Goal: Task Accomplishment & Management: Use online tool/utility

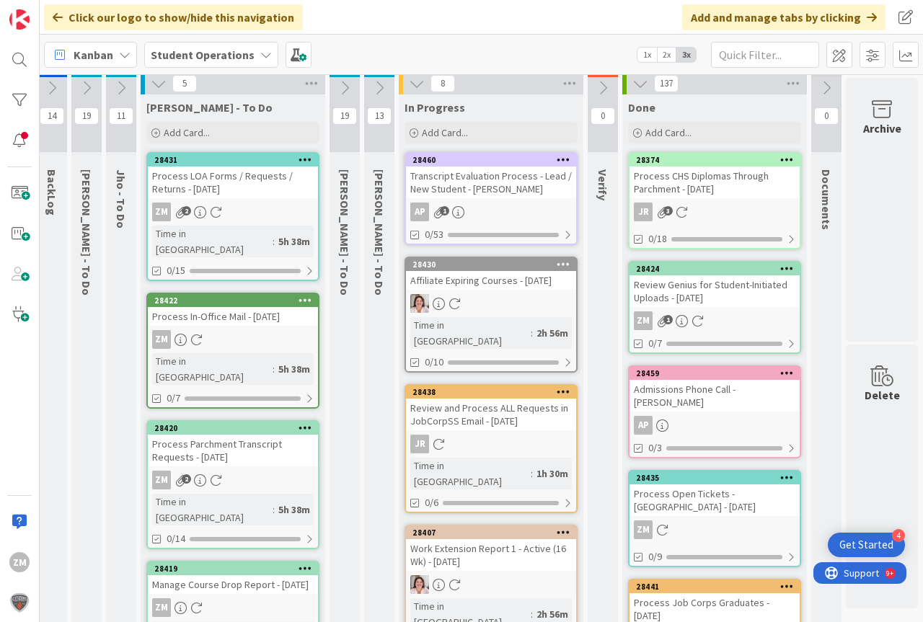
scroll to position [0, 46]
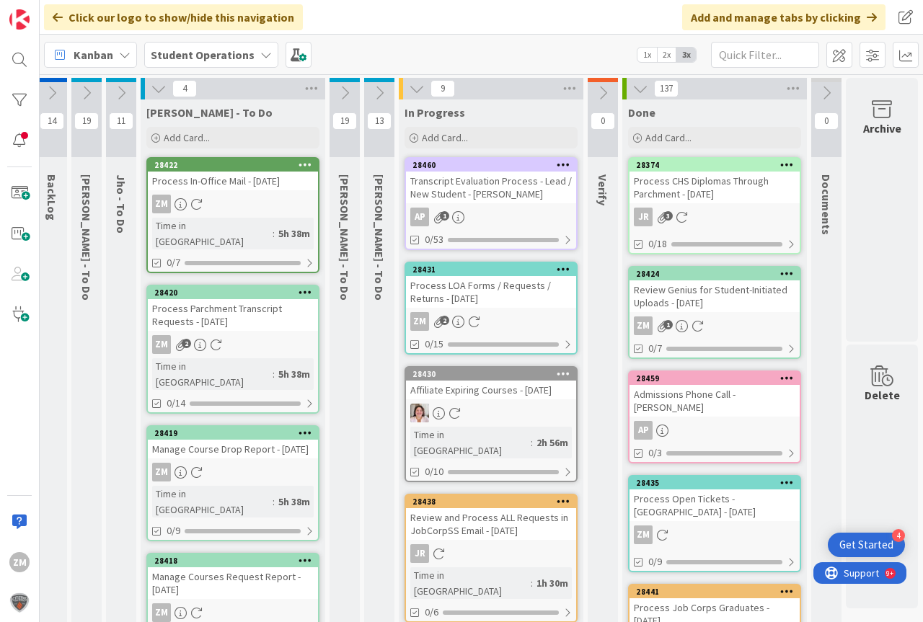
click at [483, 307] on div "Process LOA Forms / Requests / Returns - [DATE]" at bounding box center [491, 292] width 170 height 32
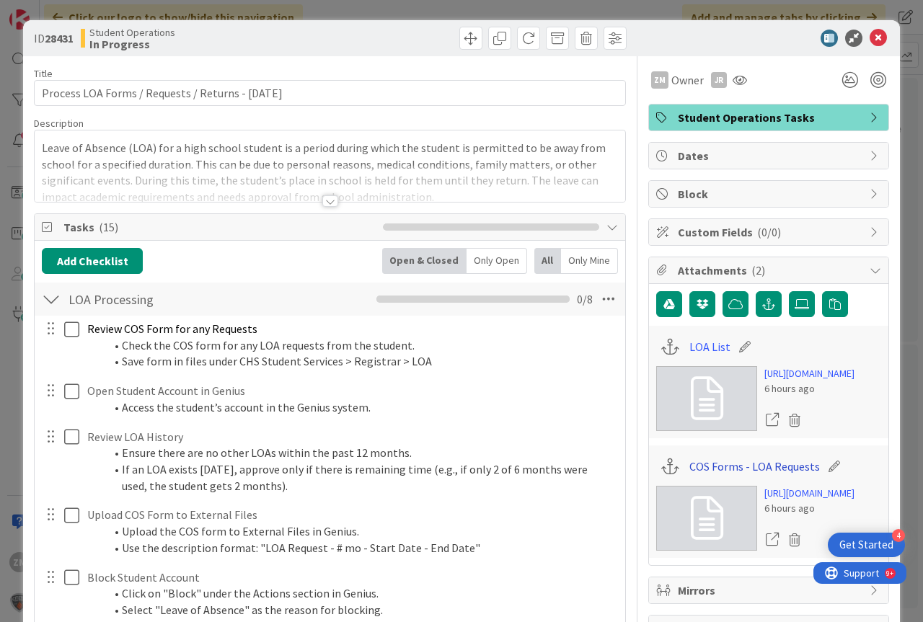
click at [758, 475] on link "COS Forms - LOA Requests" at bounding box center [754, 466] width 131 height 17
click at [689, 348] on link "LOA List" at bounding box center [709, 346] width 41 height 17
click at [876, 37] on icon at bounding box center [878, 38] width 17 height 17
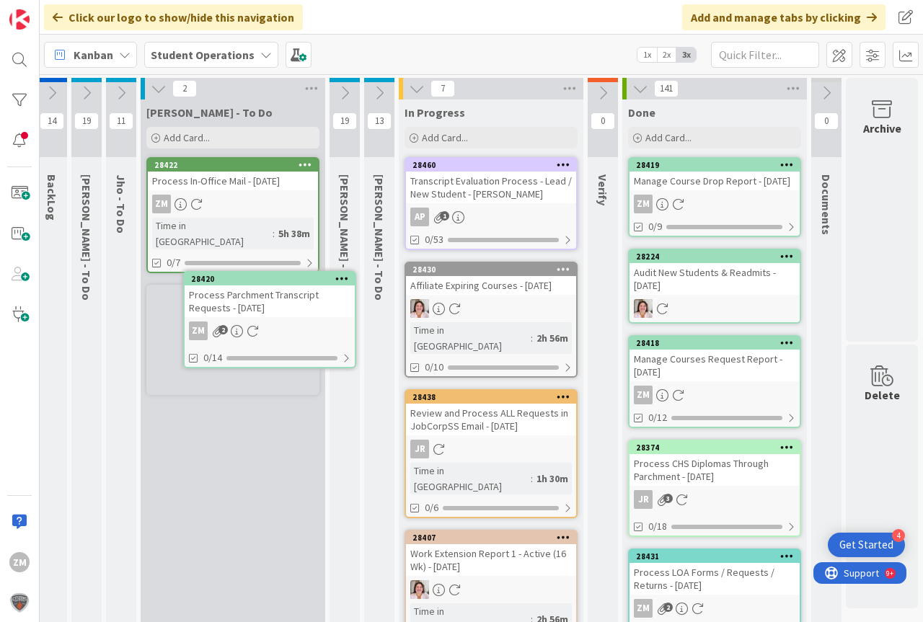
scroll to position [0, 24]
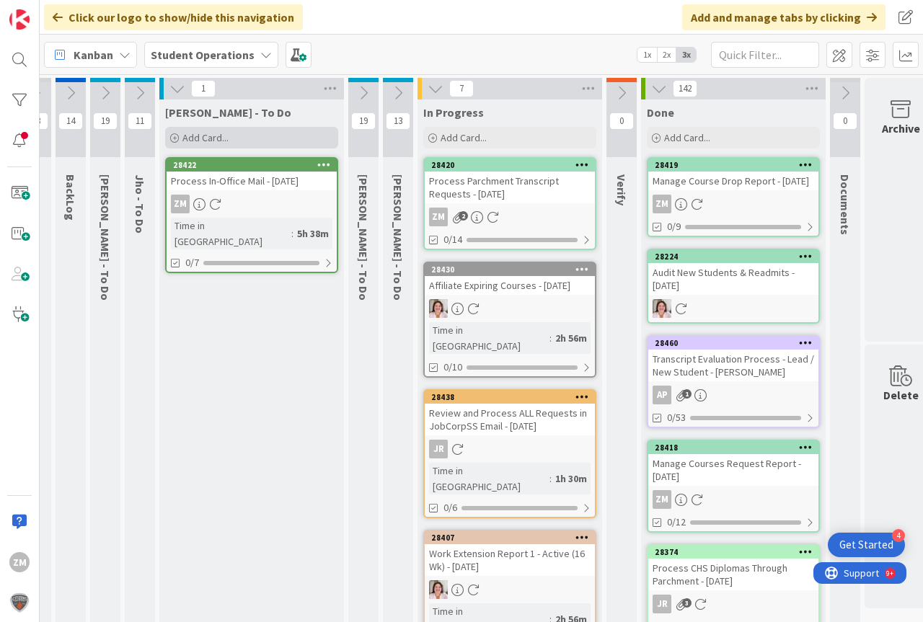
click at [181, 137] on div "Add Card..." at bounding box center [251, 138] width 173 height 22
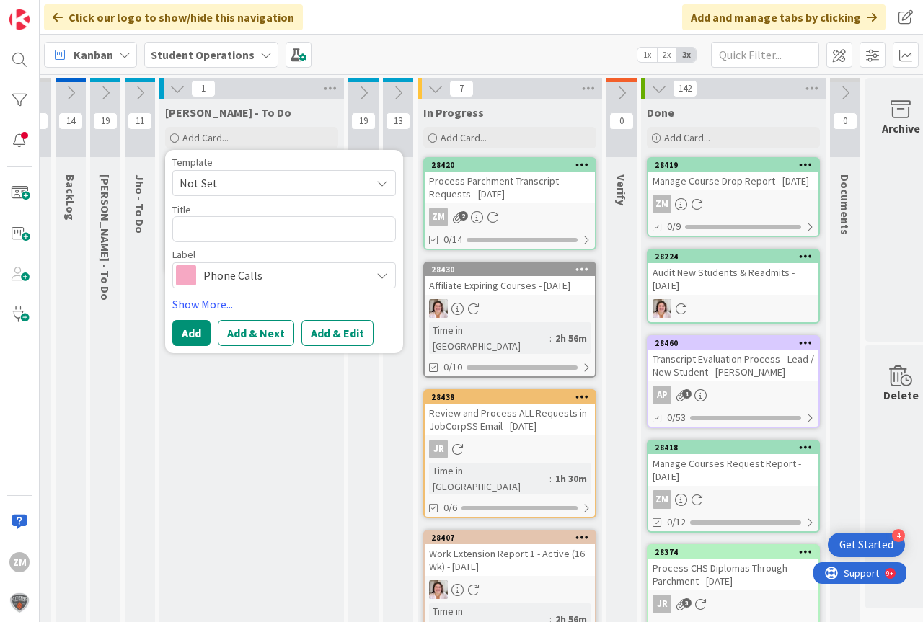
click at [385, 184] on icon at bounding box center [382, 183] width 12 height 12
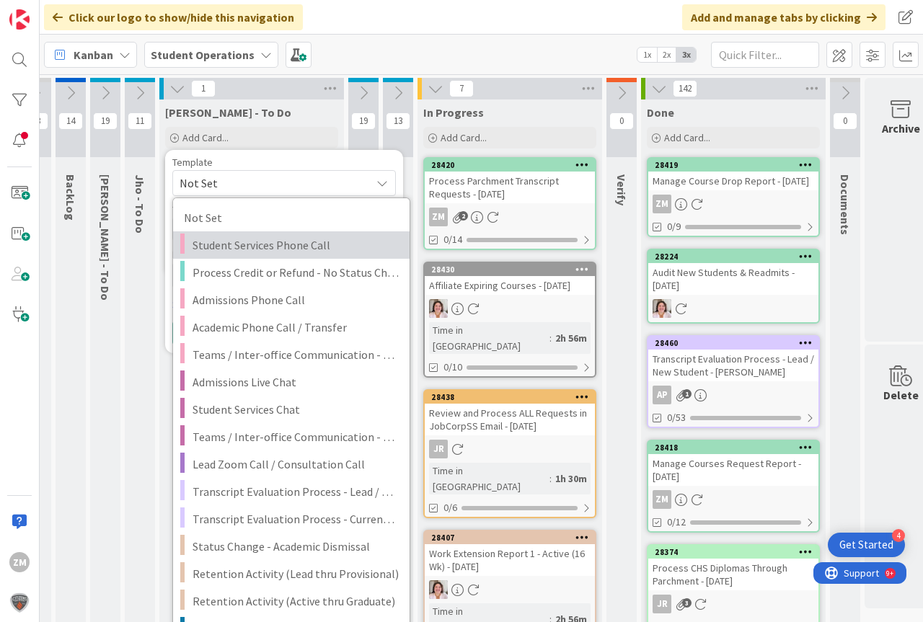
click at [239, 247] on span "Student Services Phone Call" at bounding box center [296, 245] width 206 height 19
type textarea "x"
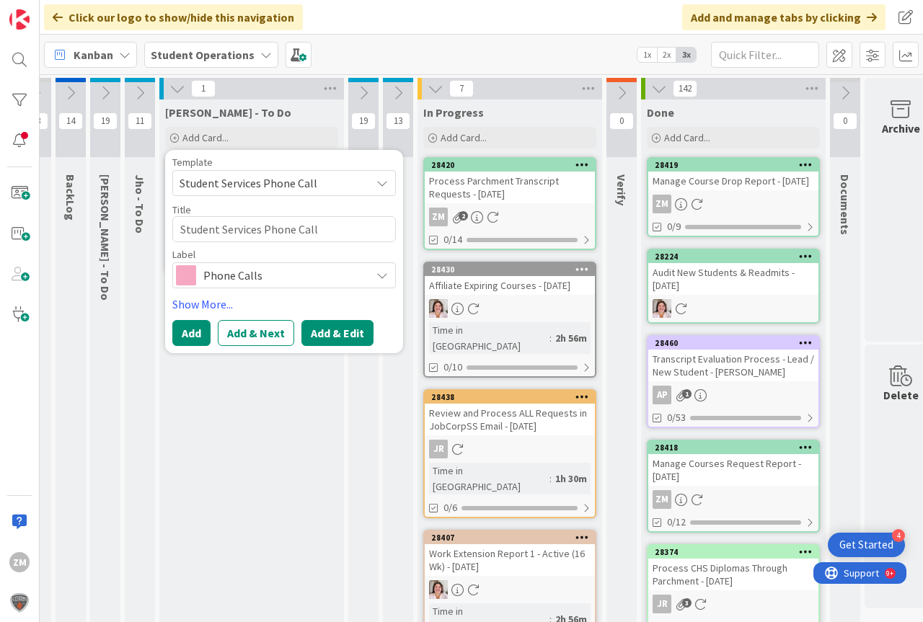
click at [326, 337] on button "Add & Edit" at bounding box center [337, 333] width 72 height 26
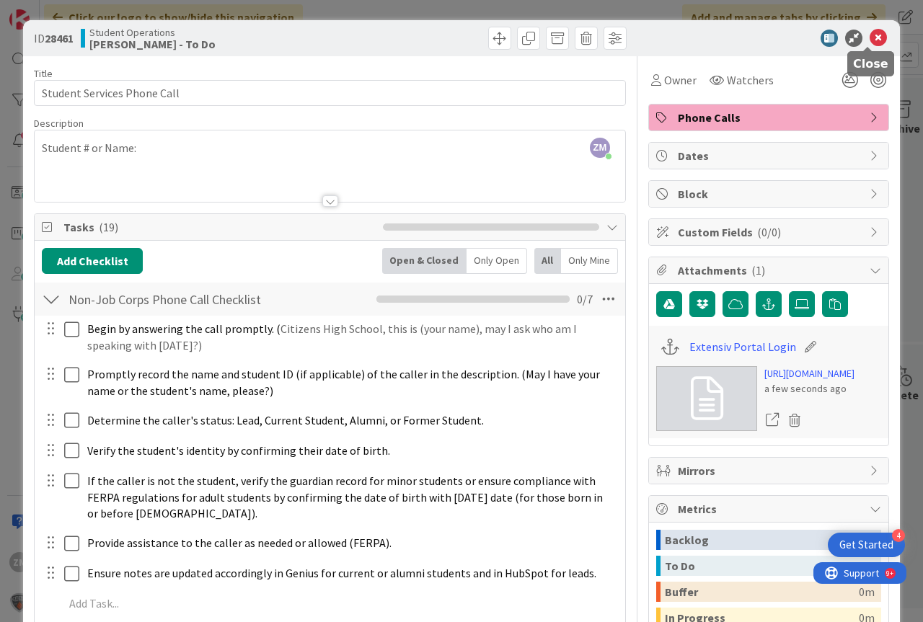
drag, startPoint x: 873, startPoint y: 37, endPoint x: 777, endPoint y: 91, distance: 110.4
click at [874, 37] on icon at bounding box center [878, 38] width 17 height 17
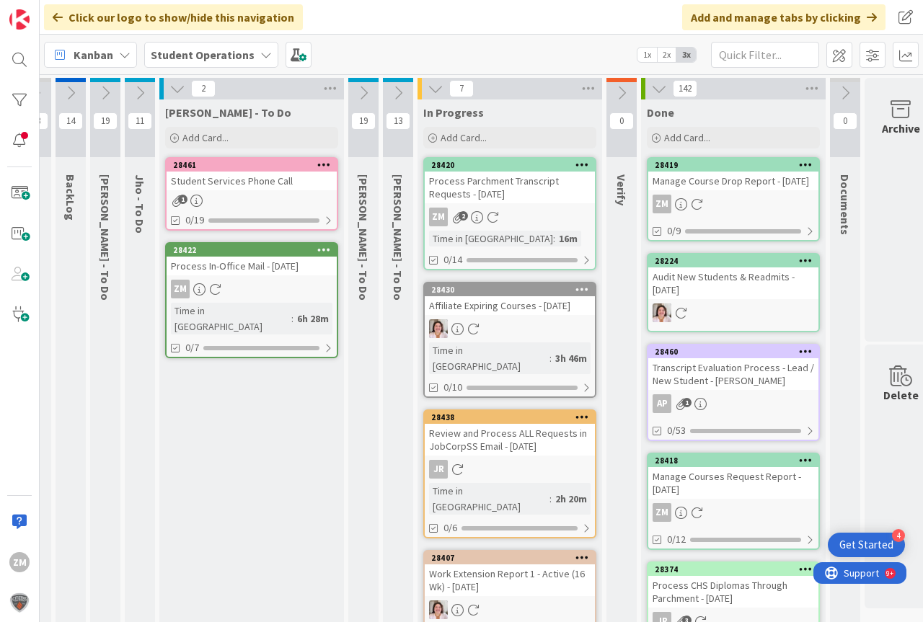
click at [332, 163] on div at bounding box center [324, 165] width 26 height 10
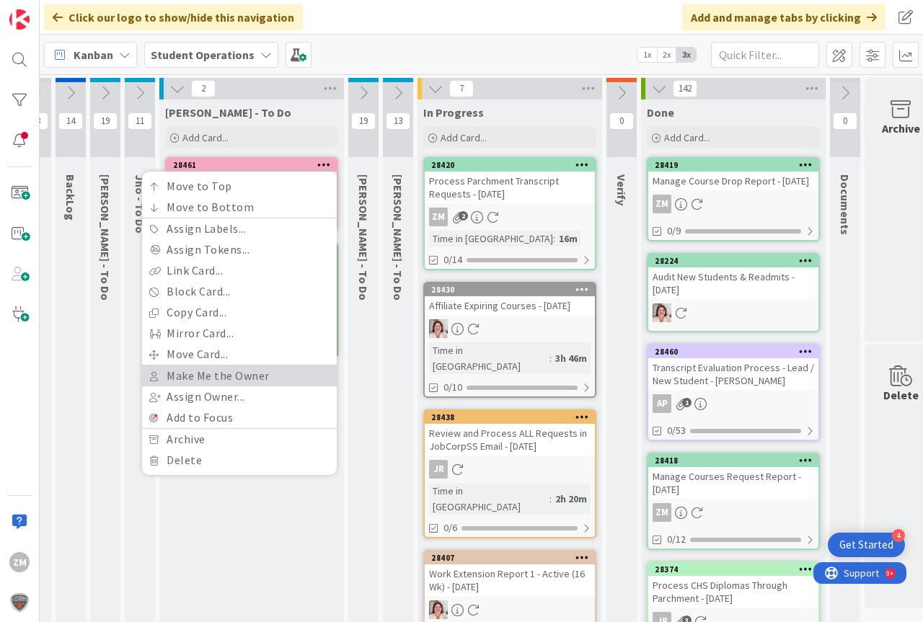
click at [219, 373] on link "Make Me the Owner" at bounding box center [239, 376] width 195 height 21
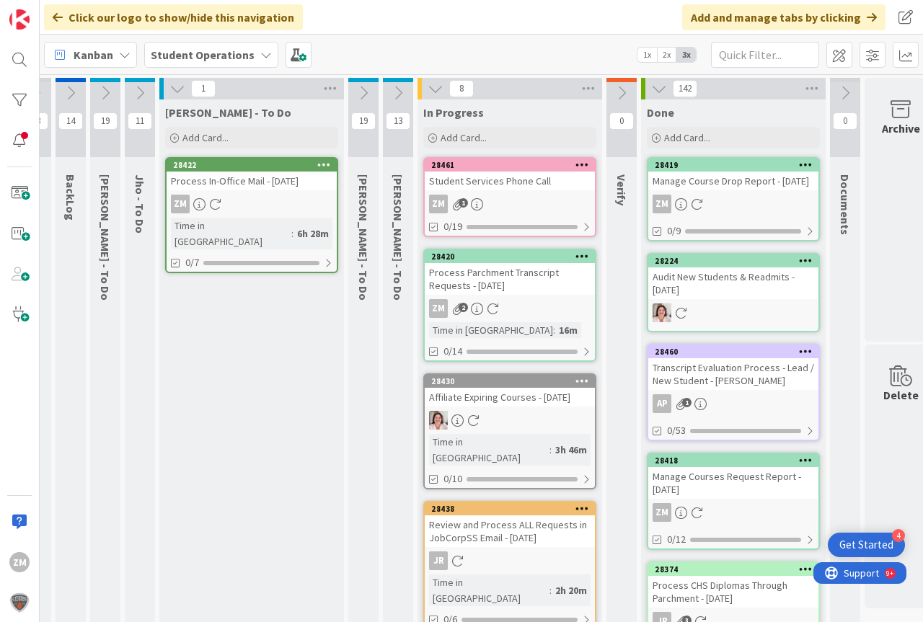
click at [499, 197] on div "ZM 1" at bounding box center [510, 204] width 170 height 19
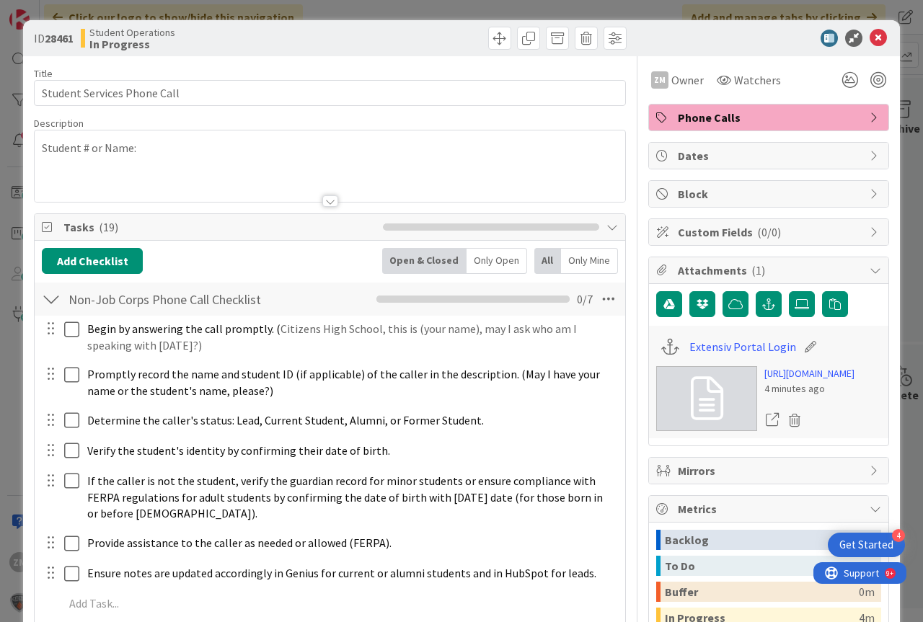
click at [155, 157] on div "Student # or Name:" at bounding box center [330, 166] width 591 height 71
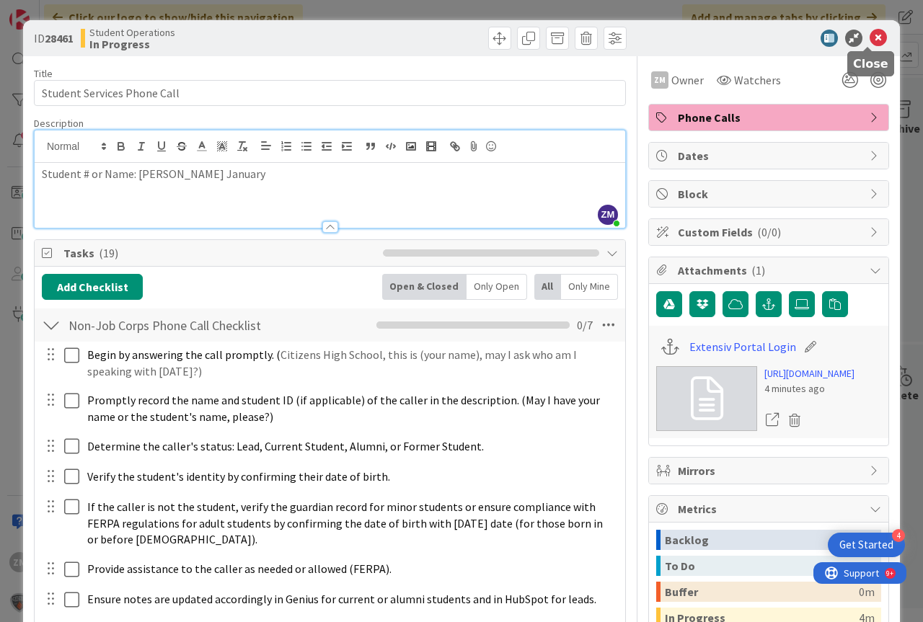
click at [870, 33] on icon at bounding box center [878, 38] width 17 height 17
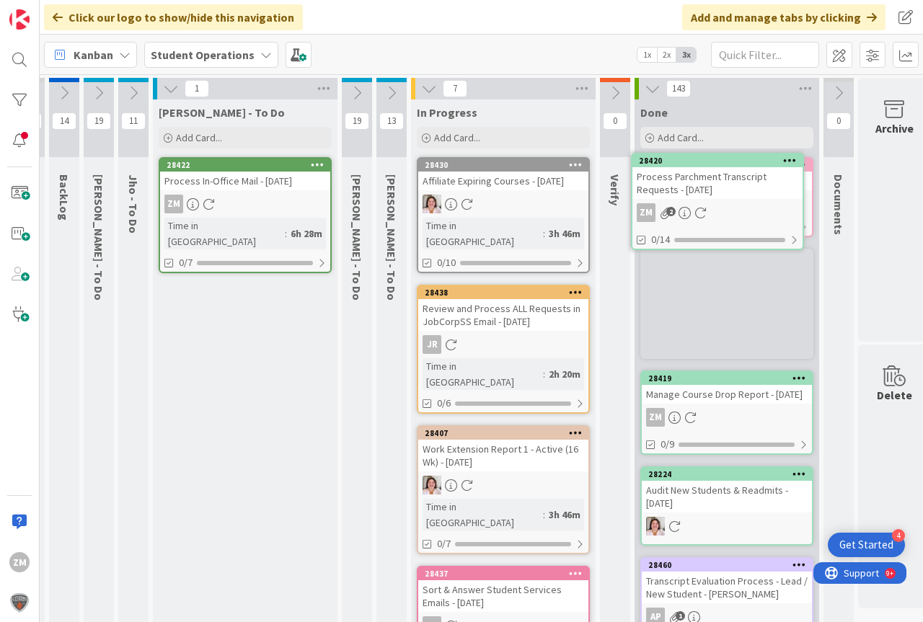
scroll to position [0, 53]
